Goal: Communication & Community: Answer question/provide support

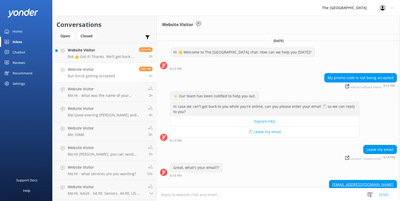
scroll to position [54, 0]
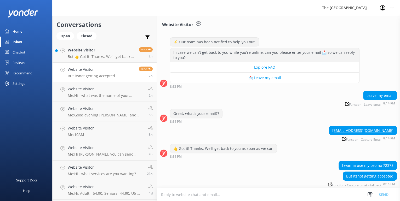
click at [165, 195] on textarea at bounding box center [278, 195] width 243 height 13
click at [205, 193] on textarea "Hi - would you email" at bounding box center [278, 194] width 243 height 13
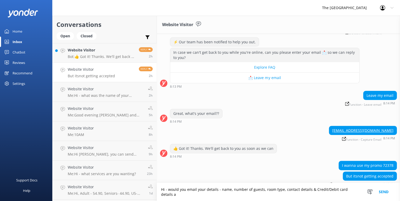
scroll to position [59, 0]
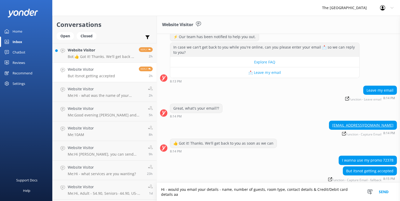
click at [232, 189] on textarea "Hi - would you email your details - name, number of guests, room type, contact …" at bounding box center [278, 192] width 243 height 18
click at [240, 188] on textarea "Hi - would you email your details - name, dates staying, number of guests, room…" at bounding box center [278, 192] width 243 height 18
click at [210, 195] on textarea "Hi - would you email your details - name, date/s staying, number of guests, roo…" at bounding box center [278, 192] width 243 height 18
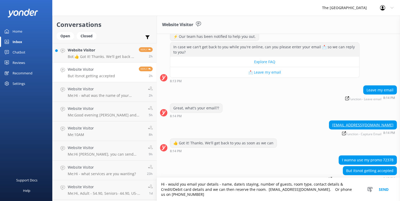
scroll to position [65, 0]
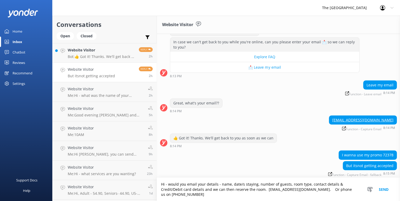
click at [324, 189] on textarea "Hi - would you email your details - name, date/s staying, number of guests, roo…" at bounding box center [278, 189] width 243 height 23
click at [189, 195] on textarea "Hi - would you email your details - name, date/s staying, number of guests, roo…" at bounding box center [278, 189] width 243 height 23
click at [263, 189] on textarea "Hi - would you email your details - name, date/s staying, number of guests, roo…" at bounding box center [278, 189] width 243 height 23
click at [196, 196] on textarea "Hi - would you email your details - name, date/s staying, number of guests, roo…" at bounding box center [278, 189] width 243 height 23
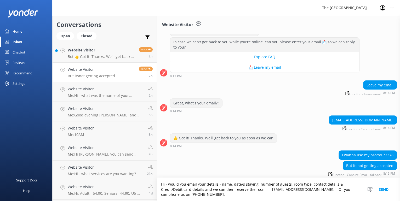
type textarea "Hi - would you email your details - name, date/s staying, number of guests, roo…"
click at [384, 188] on button "Send" at bounding box center [384, 189] width 20 height 23
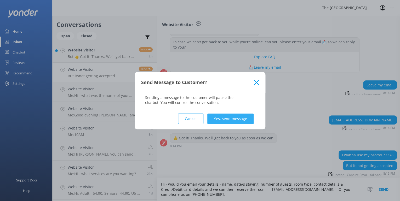
click at [218, 117] on button "Yes, send message" at bounding box center [230, 119] width 46 height 10
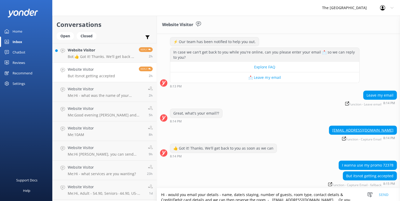
scroll to position [98, 0]
